Goal: Task Accomplishment & Management: Manage account settings

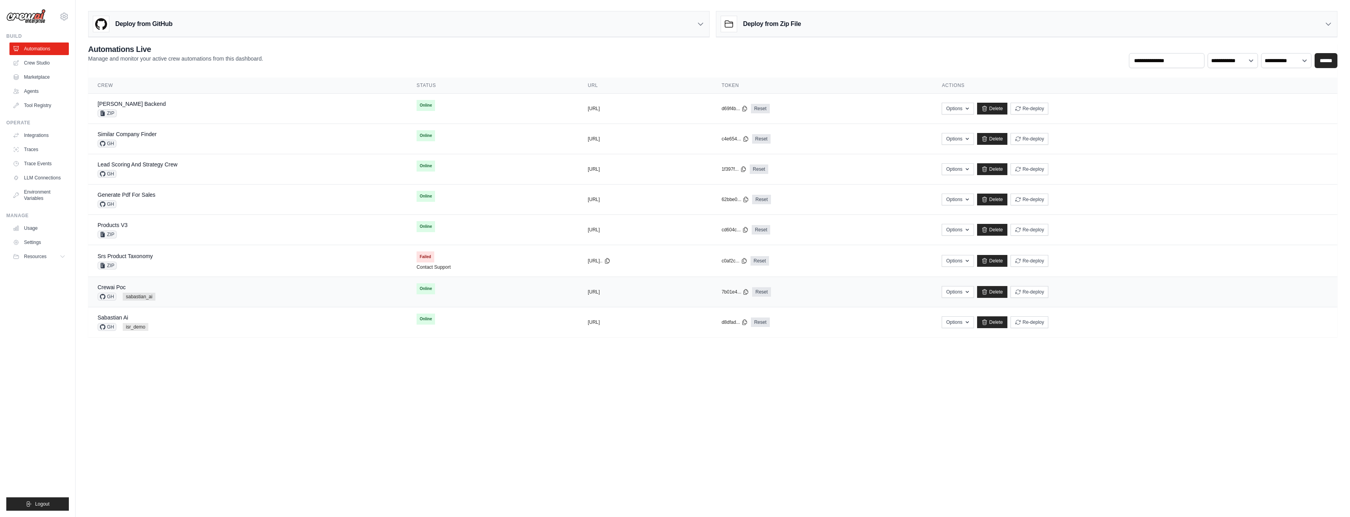
click at [140, 285] on div "Crewai Poc" at bounding box center [127, 287] width 58 height 8
click at [131, 315] on div "Sabastian Ai" at bounding box center [123, 317] width 51 height 8
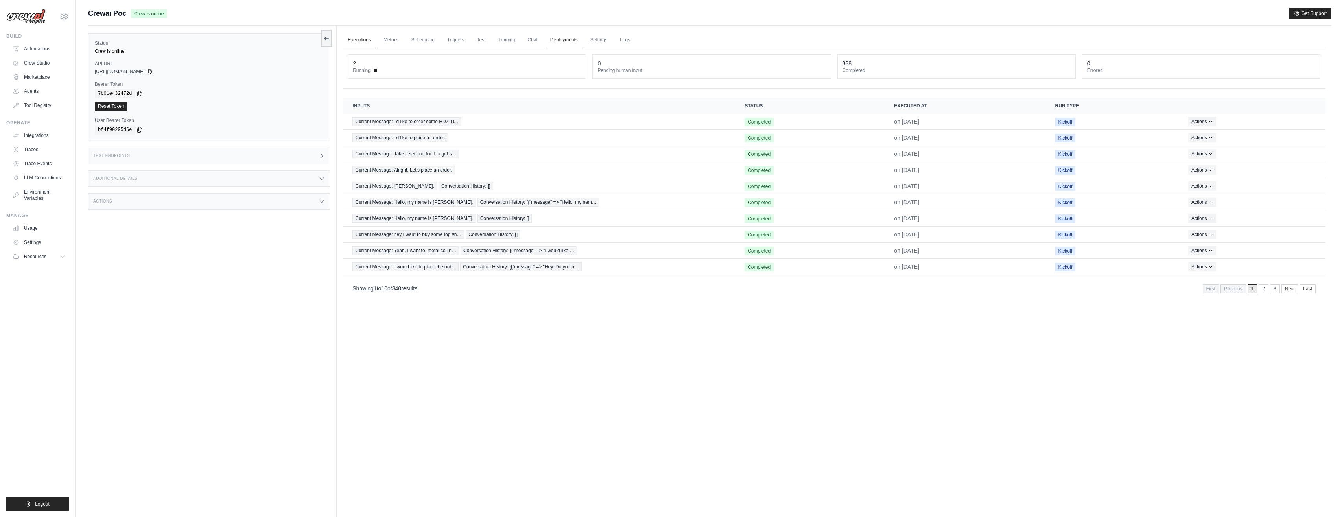
click at [569, 41] on link "Deployments" at bounding box center [563, 40] width 37 height 17
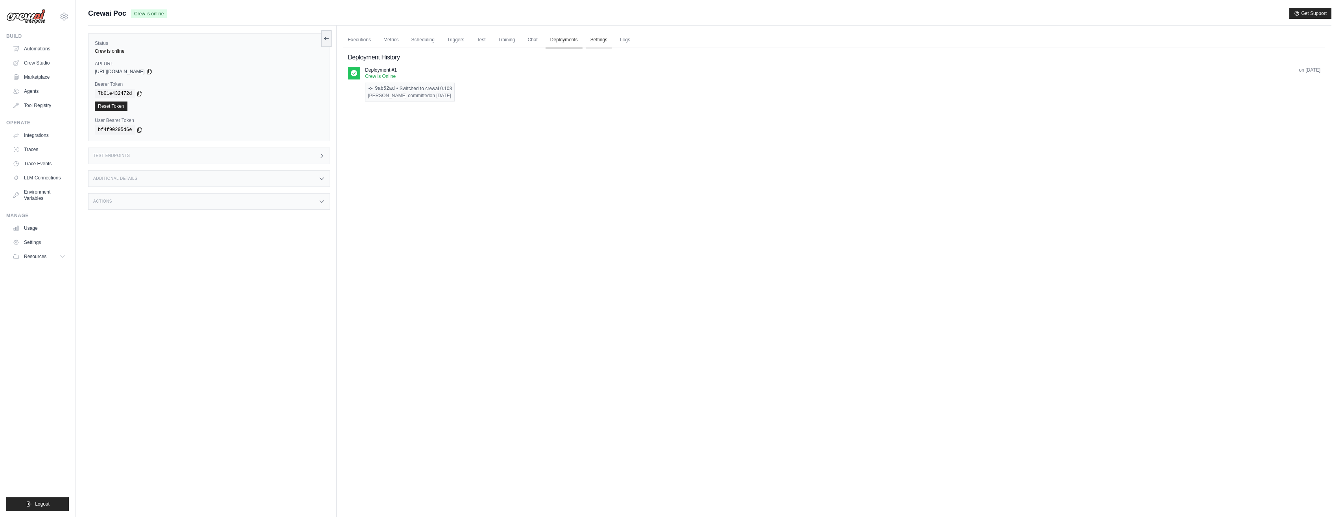
click at [608, 42] on link "Settings" at bounding box center [598, 40] width 26 height 17
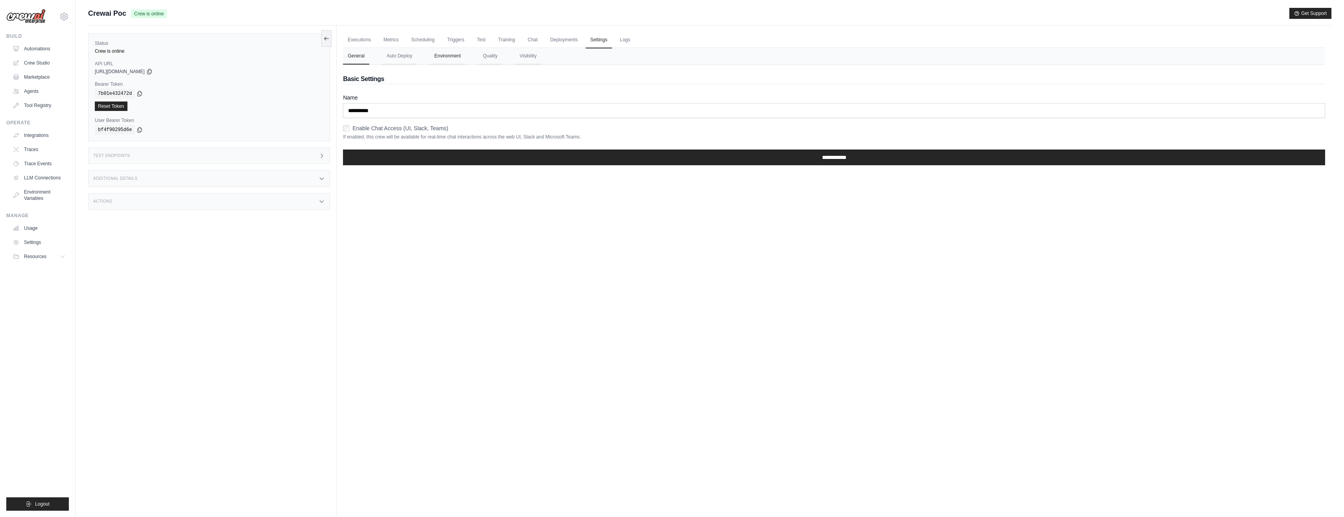
click at [442, 56] on button "Environment" at bounding box center [447, 56] width 36 height 17
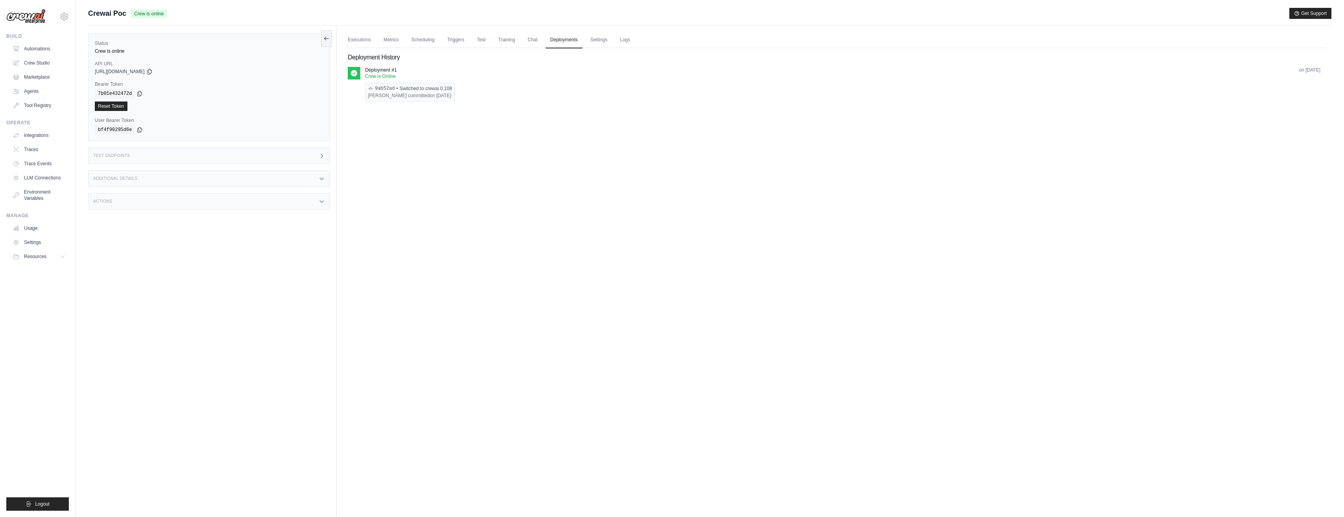
scroll to position [33, 0]
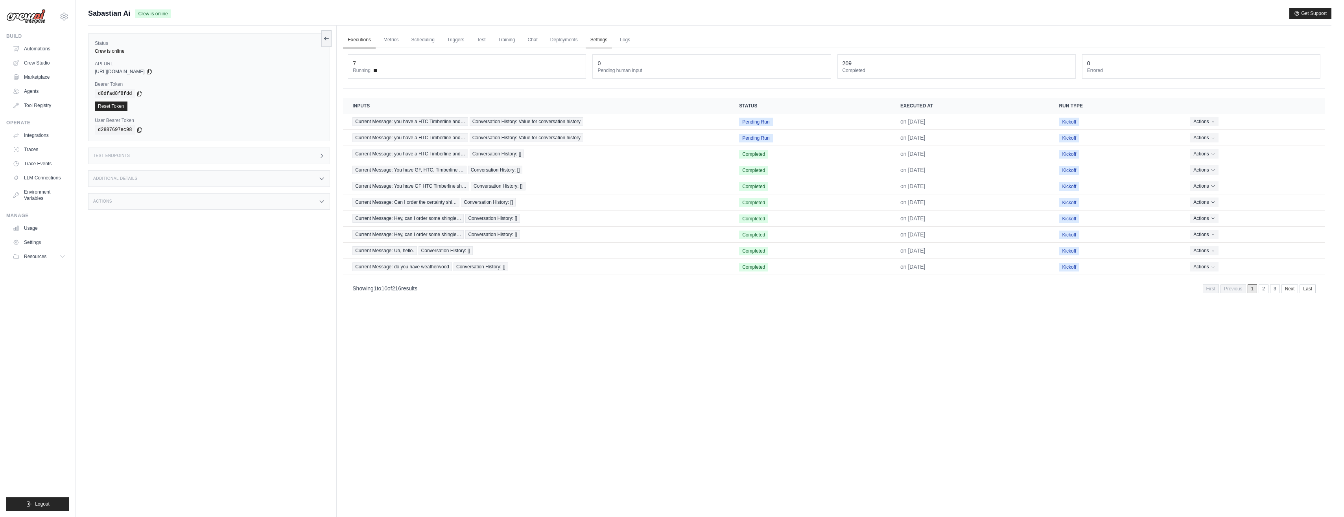
click at [602, 40] on link "Settings" at bounding box center [598, 40] width 26 height 17
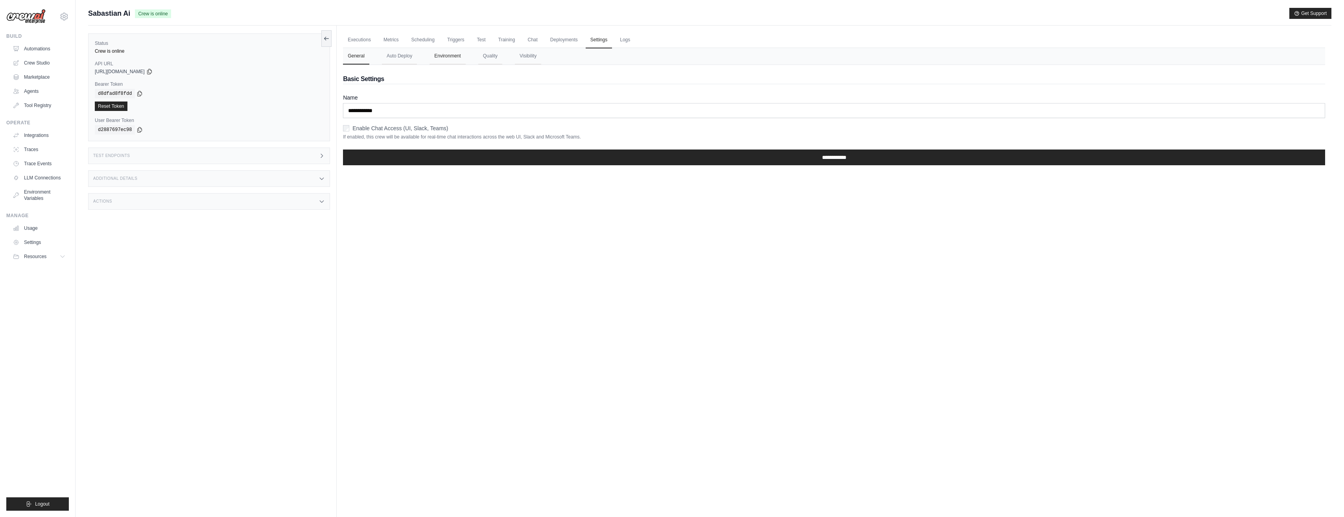
click at [444, 56] on button "Environment" at bounding box center [447, 56] width 36 height 17
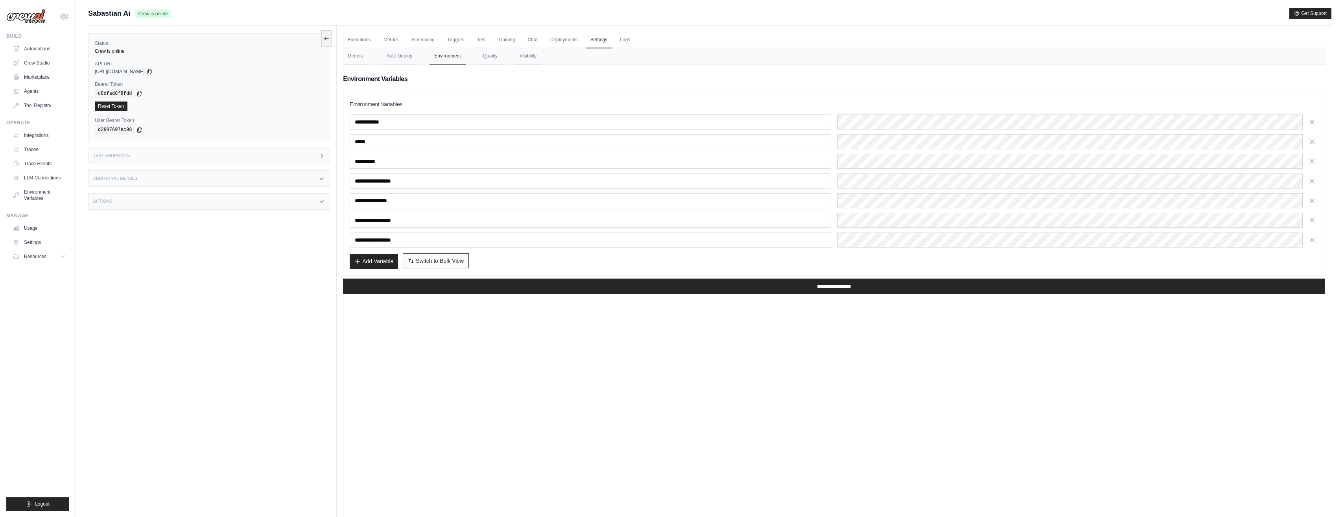
click at [414, 261] on icon "button" at bounding box center [411, 261] width 6 height 6
type textarea "**********"
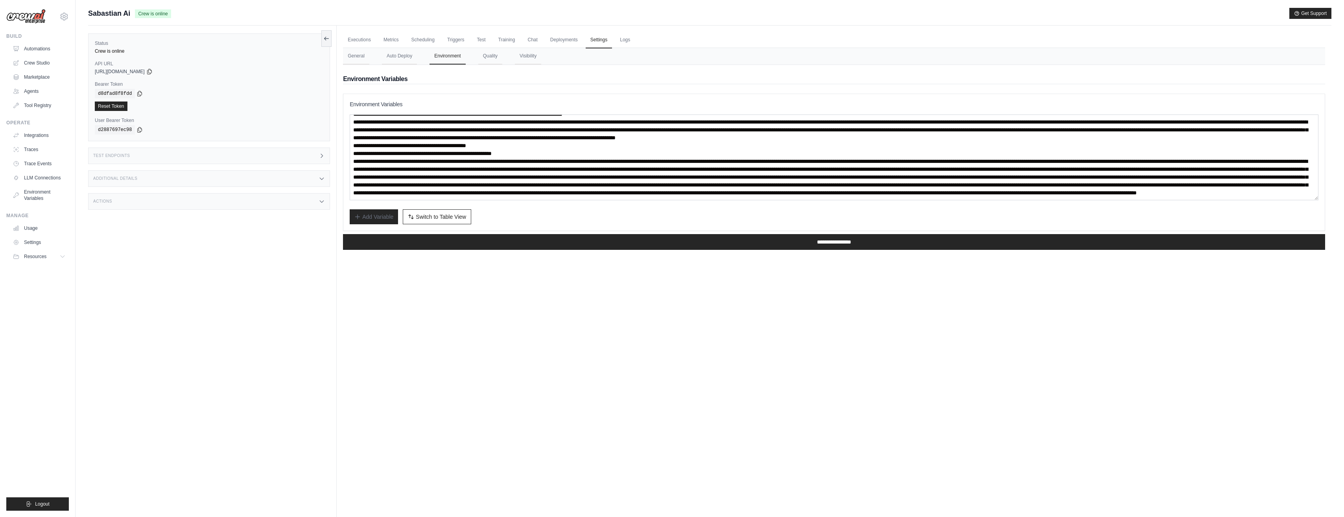
scroll to position [79, 0]
click at [45, 50] on link "Automations" at bounding box center [39, 48] width 59 height 13
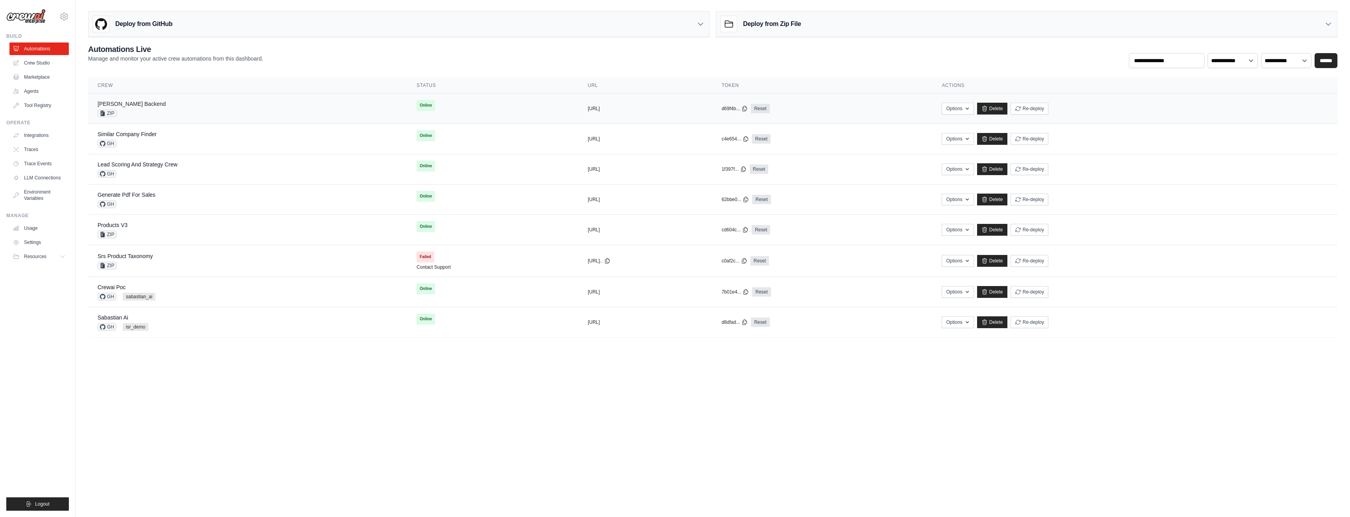
click at [146, 103] on link "[PERSON_NAME] Backend" at bounding box center [132, 104] width 68 height 6
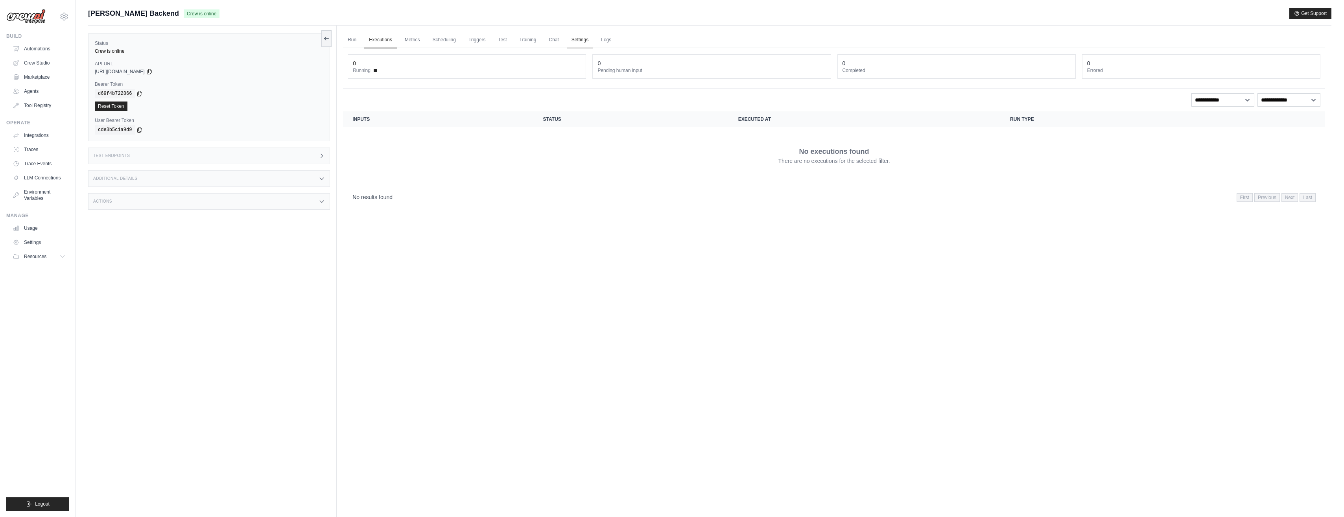
click at [574, 36] on link "Settings" at bounding box center [580, 40] width 26 height 17
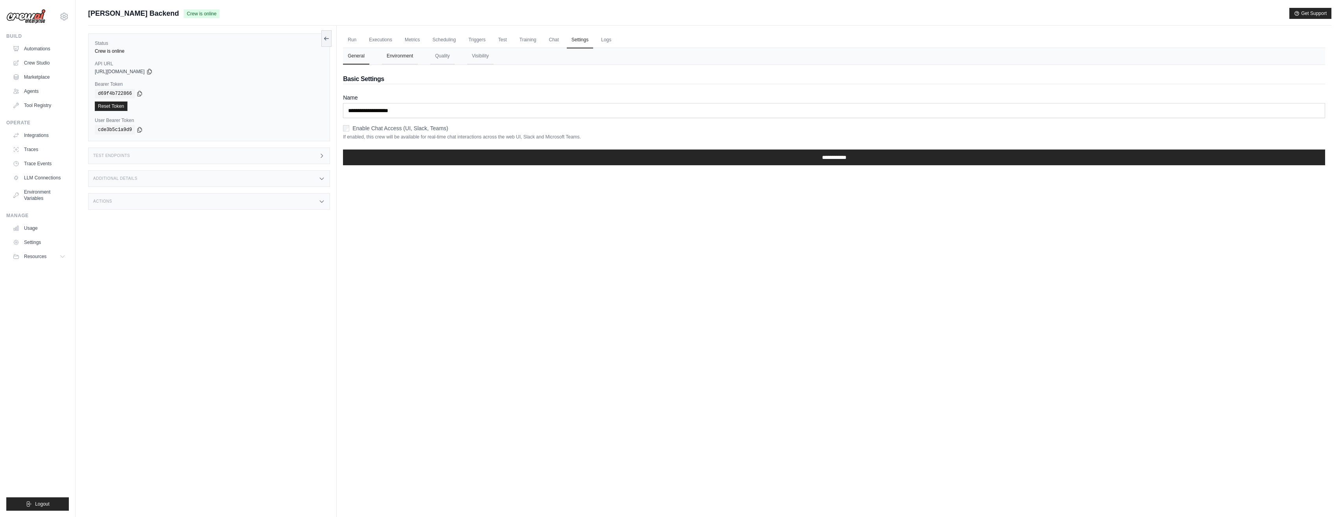
click at [405, 55] on button "Environment" at bounding box center [400, 56] width 36 height 17
